Goal: Information Seeking & Learning: Learn about a topic

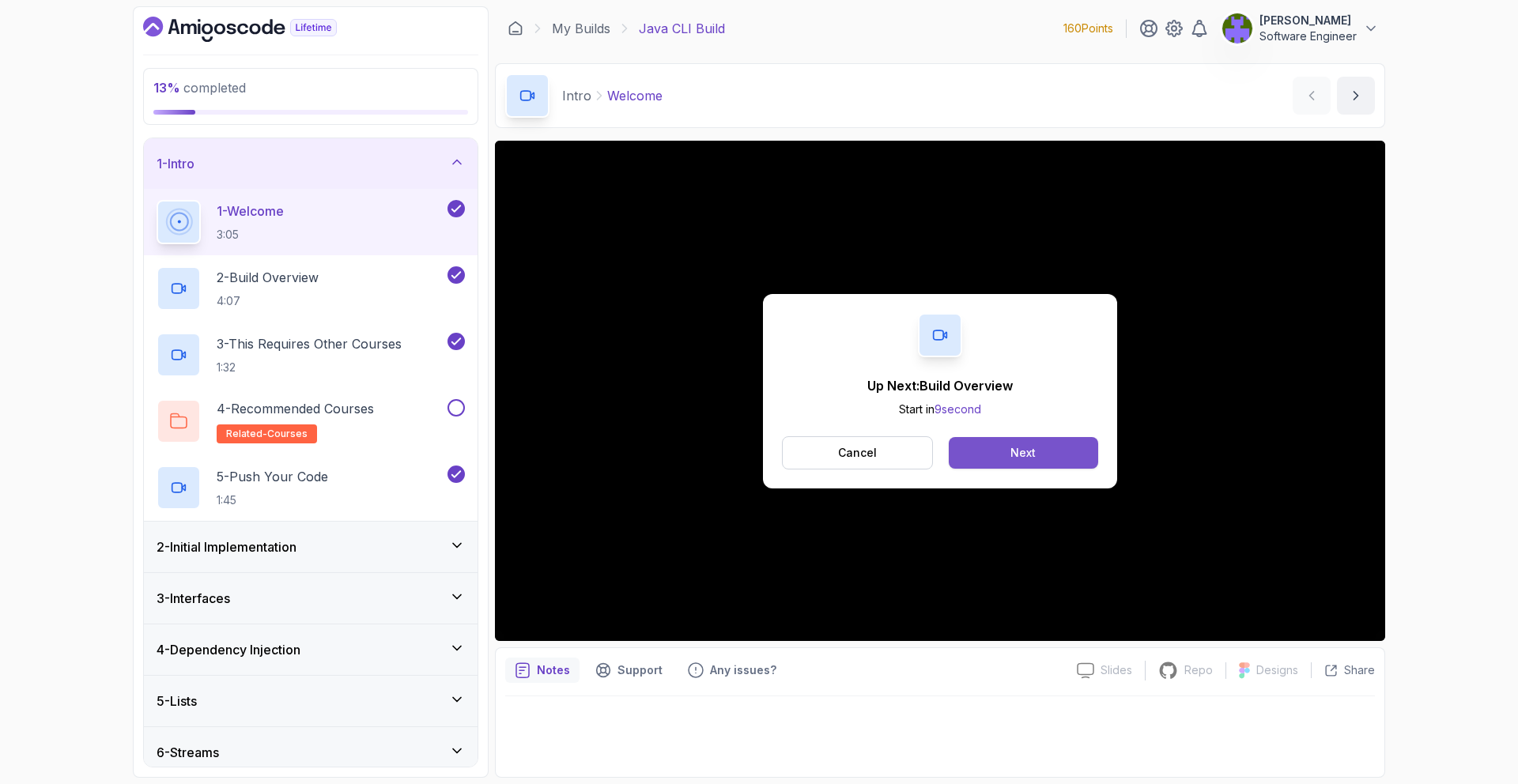
click at [1024, 439] on button "Next" at bounding box center [1023, 452] width 149 height 32
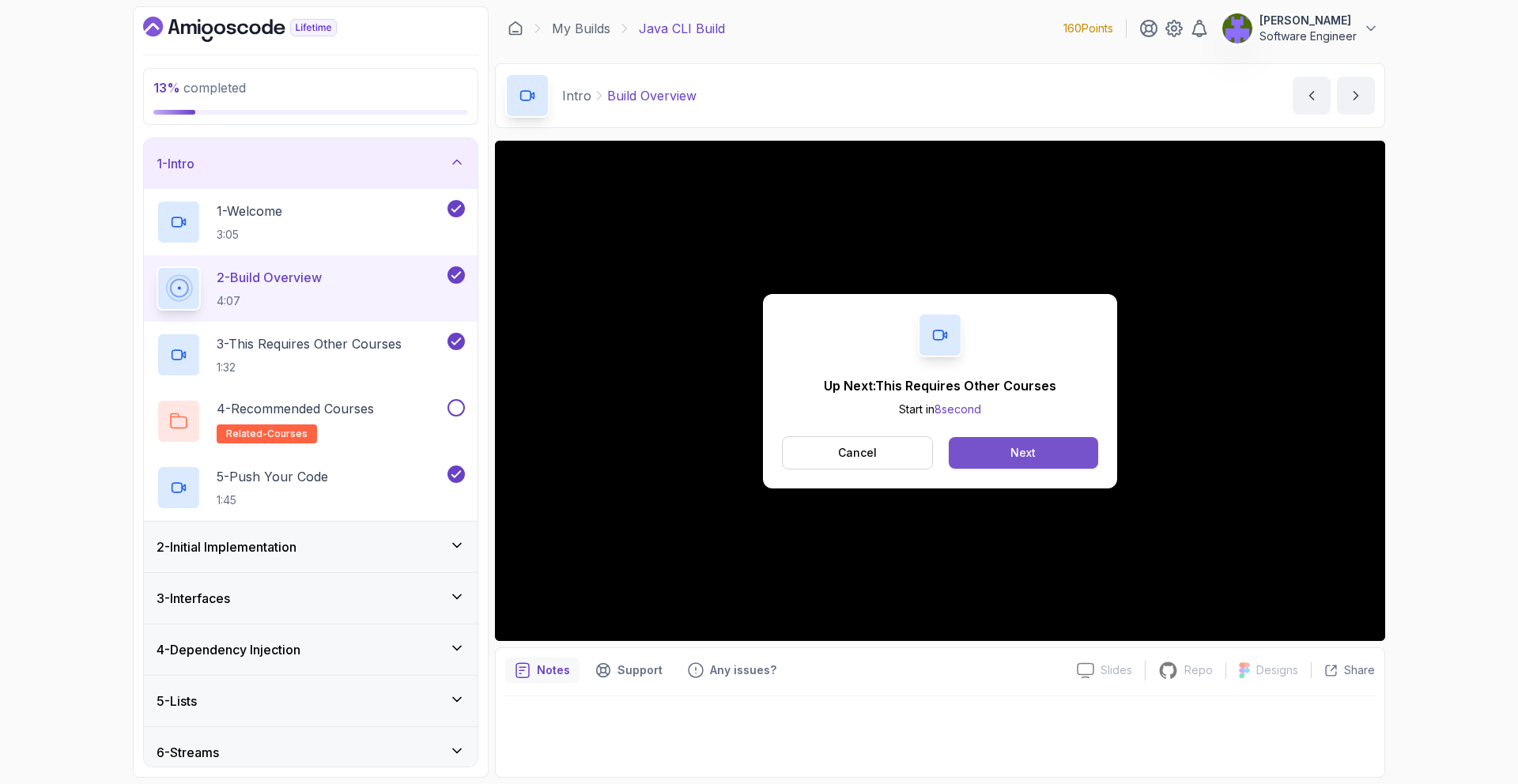
click at [1001, 448] on button "Next" at bounding box center [1023, 452] width 149 height 32
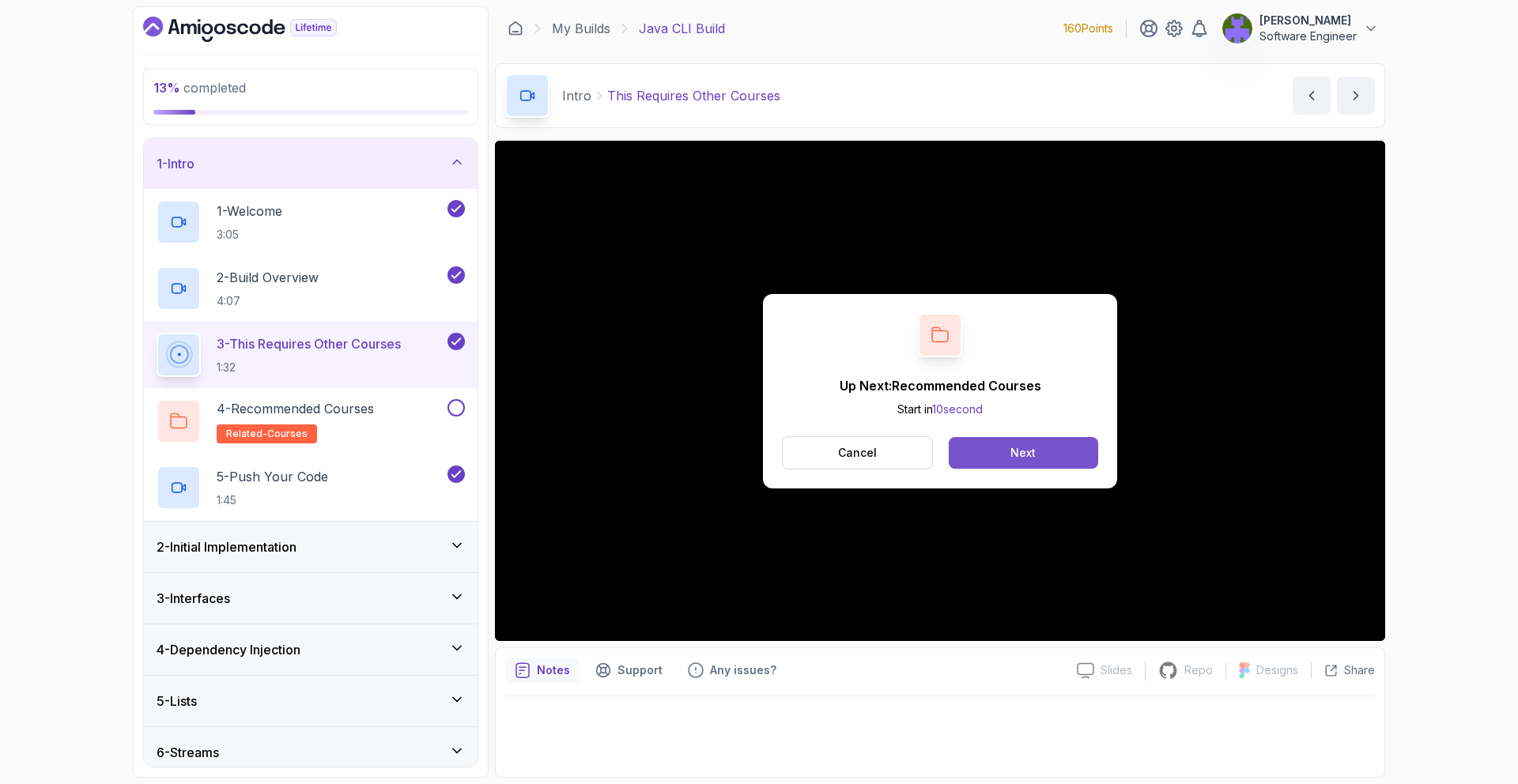
drag, startPoint x: 1063, startPoint y: 426, endPoint x: 1065, endPoint y: 451, distance: 25.1
click at [1063, 426] on div "Up Next: Recommended Courses Start in 10 second Cancel Next" at bounding box center [939, 392] width 354 height 195
click at [1065, 451] on button "Next" at bounding box center [1023, 452] width 149 height 32
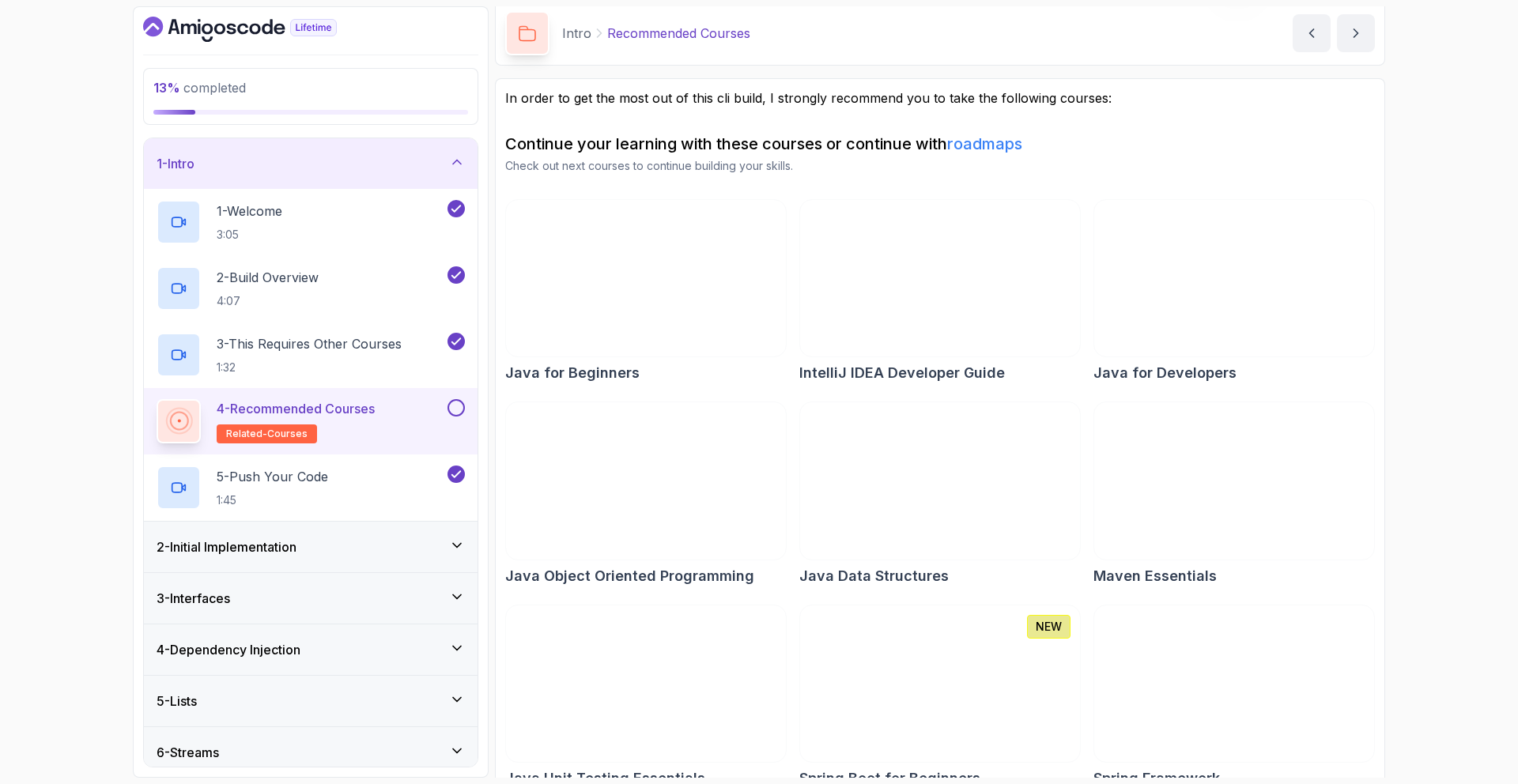
scroll to position [90, 0]
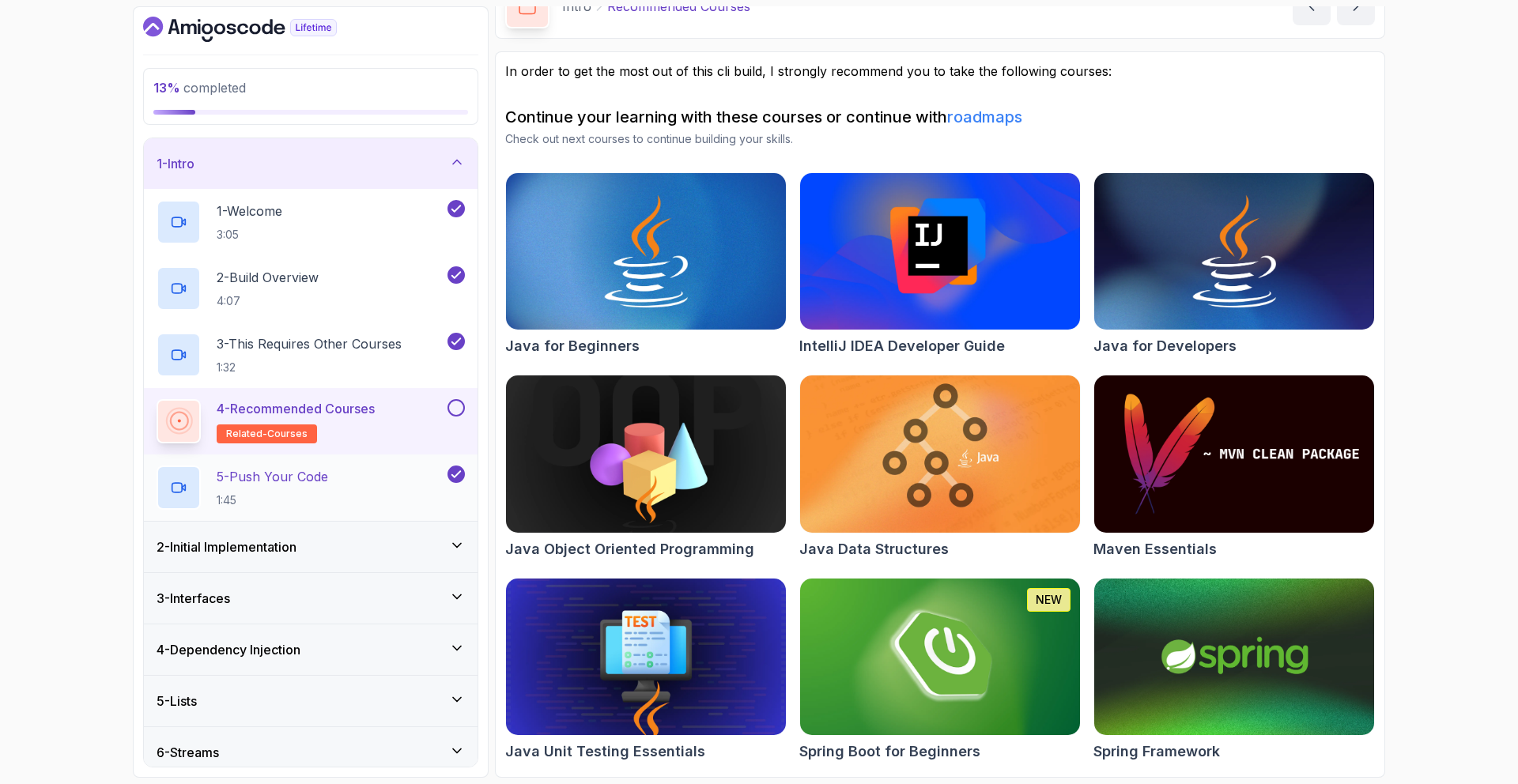
click at [435, 486] on div "5 - Push Your Code 1:45" at bounding box center [300, 488] width 287 height 44
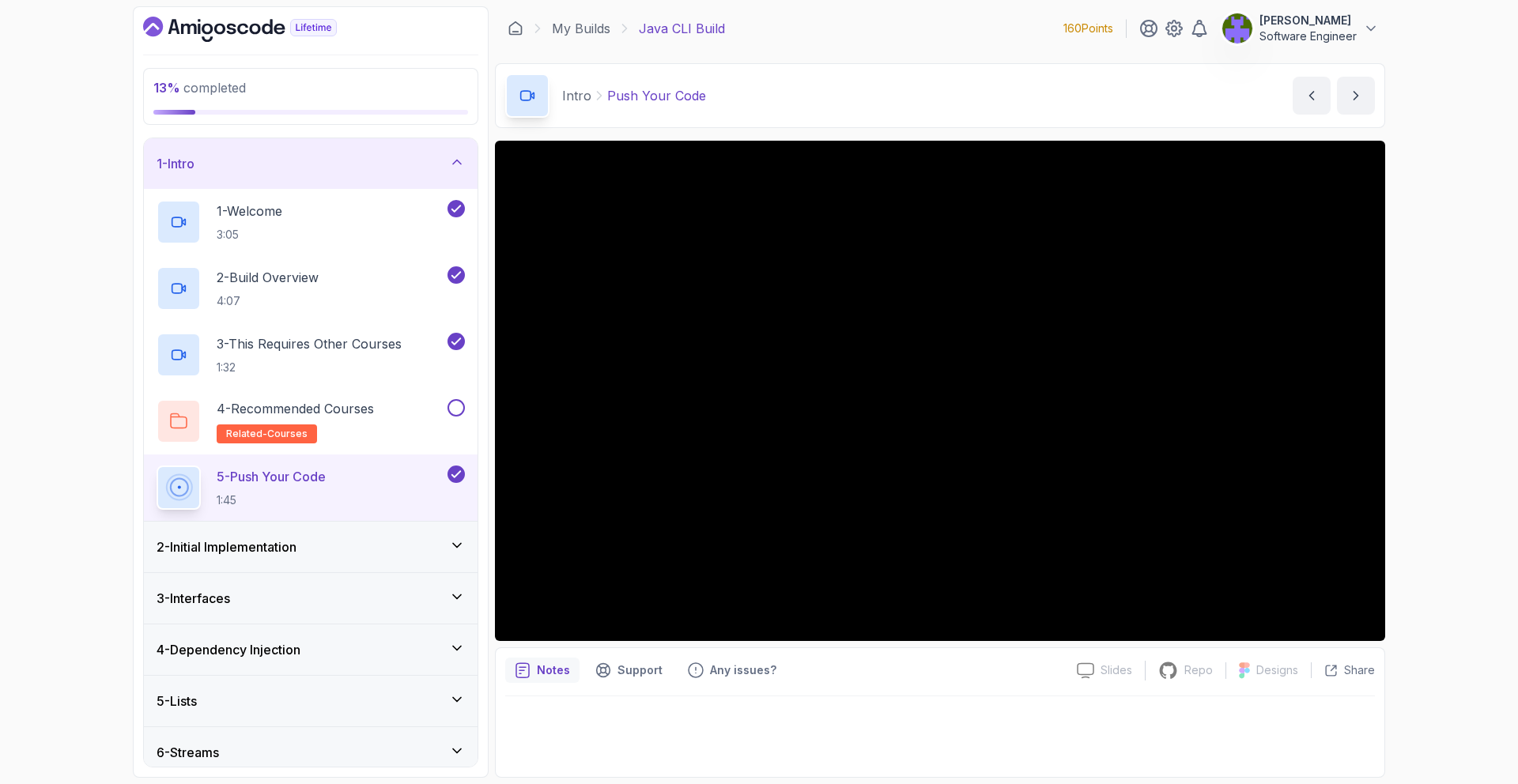
click at [455, 182] on div "1 - Intro" at bounding box center [311, 163] width 334 height 50
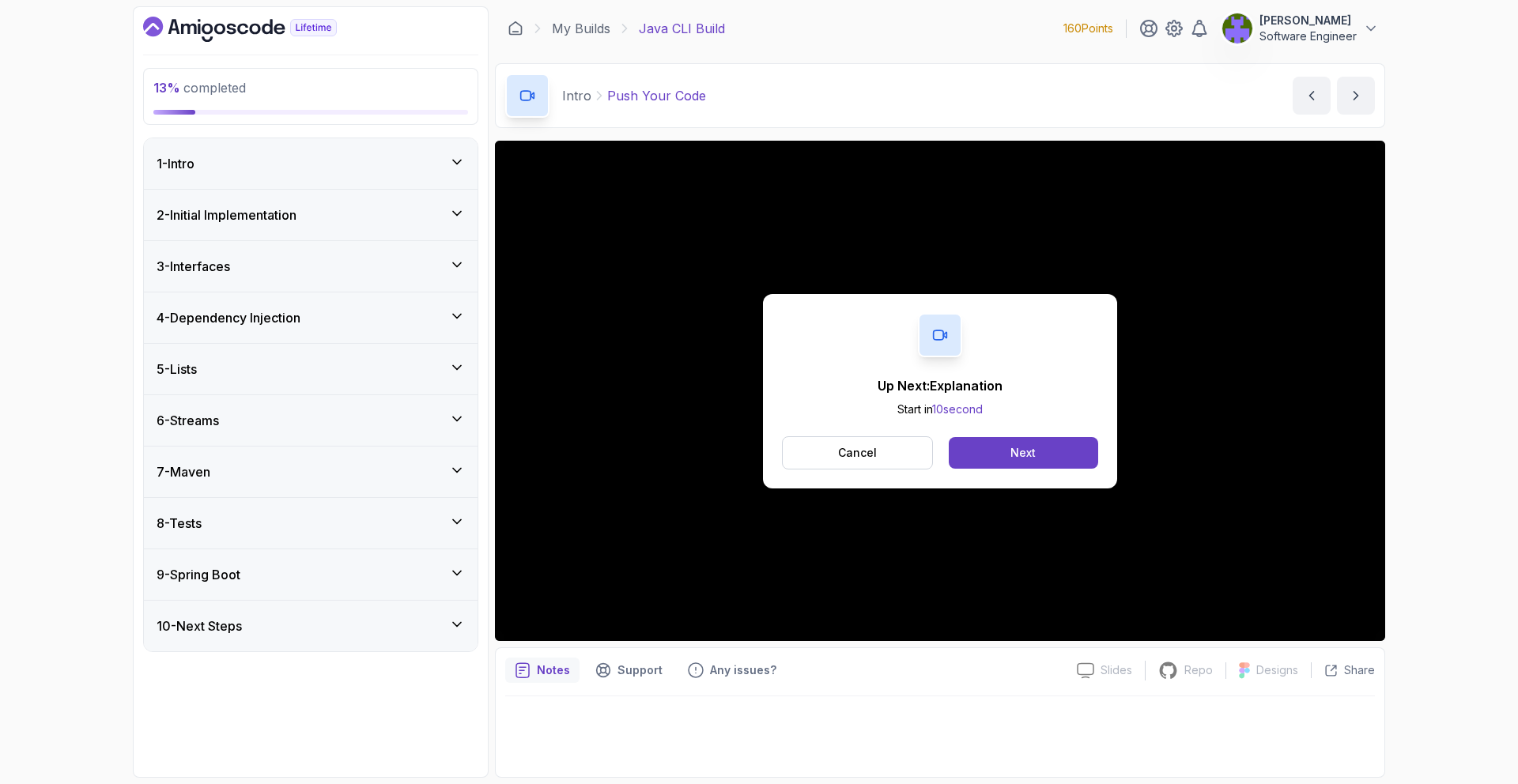
click at [453, 218] on icon at bounding box center [457, 213] width 15 height 15
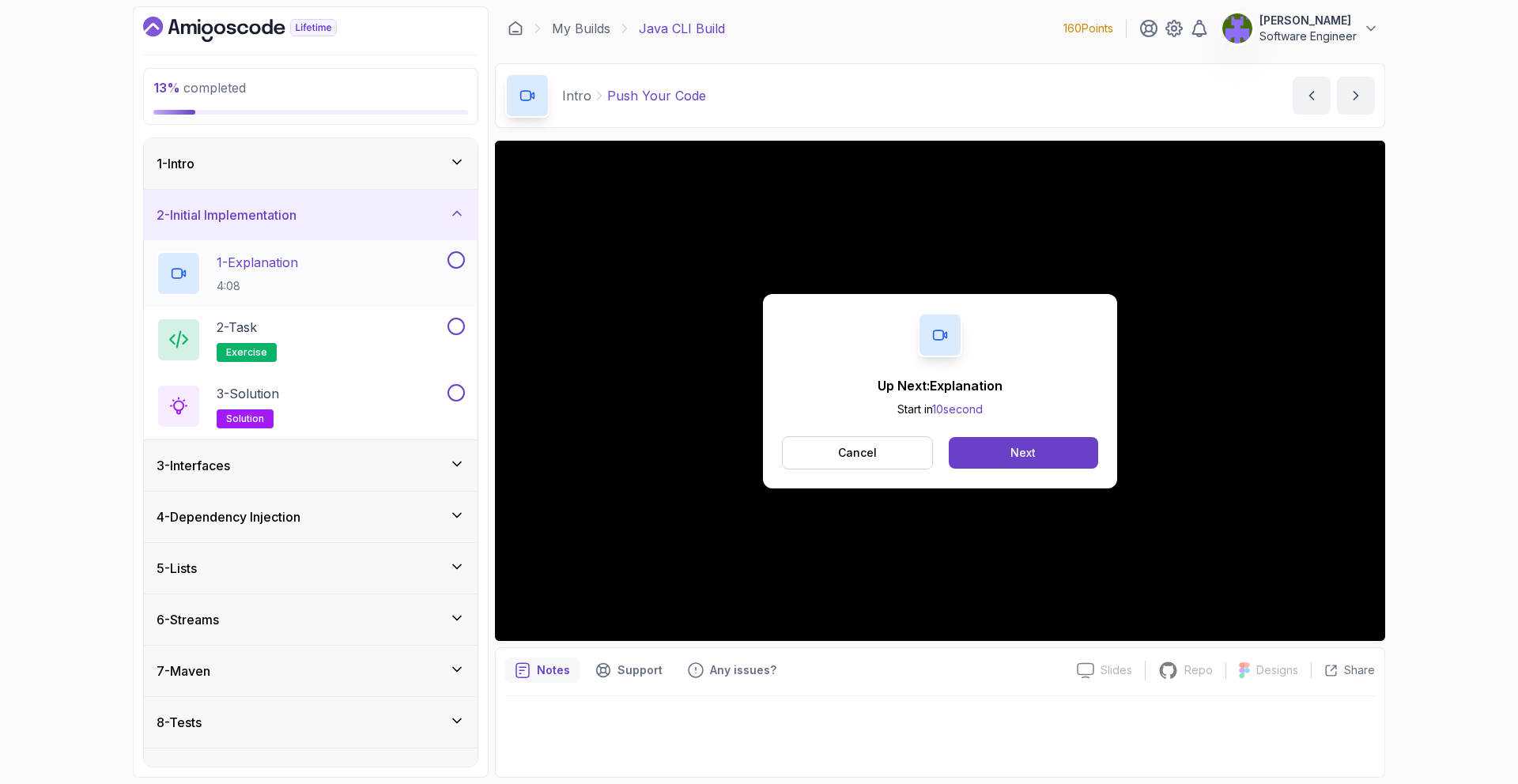
click at [463, 262] on button at bounding box center [456, 260] width 17 height 17
click at [990, 455] on button "Next" at bounding box center [1023, 452] width 149 height 32
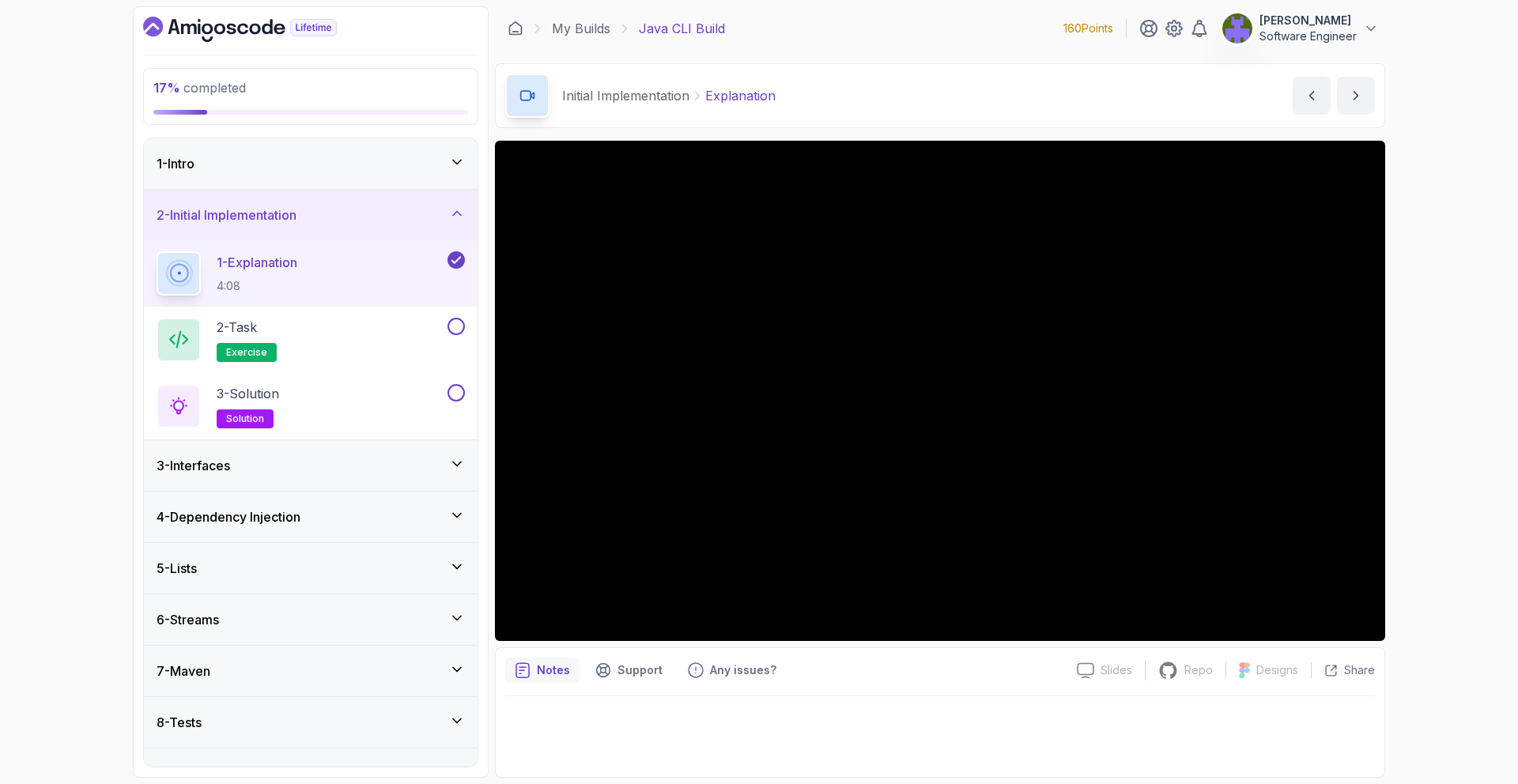
click at [449, 257] on icon at bounding box center [456, 259] width 14 height 15
